Goal: Unclear

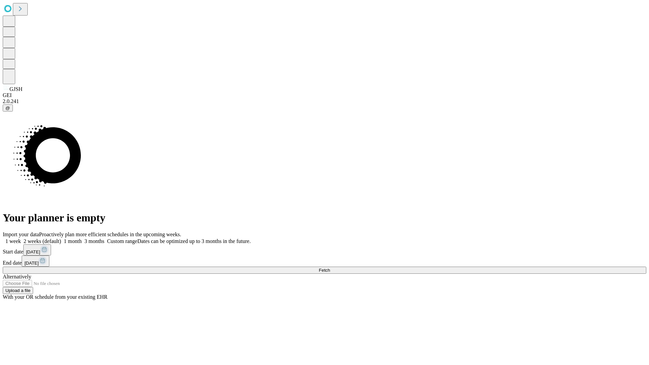
click at [330, 268] on span "Fetch" at bounding box center [324, 270] width 11 height 5
